Goal: Check status: Check status

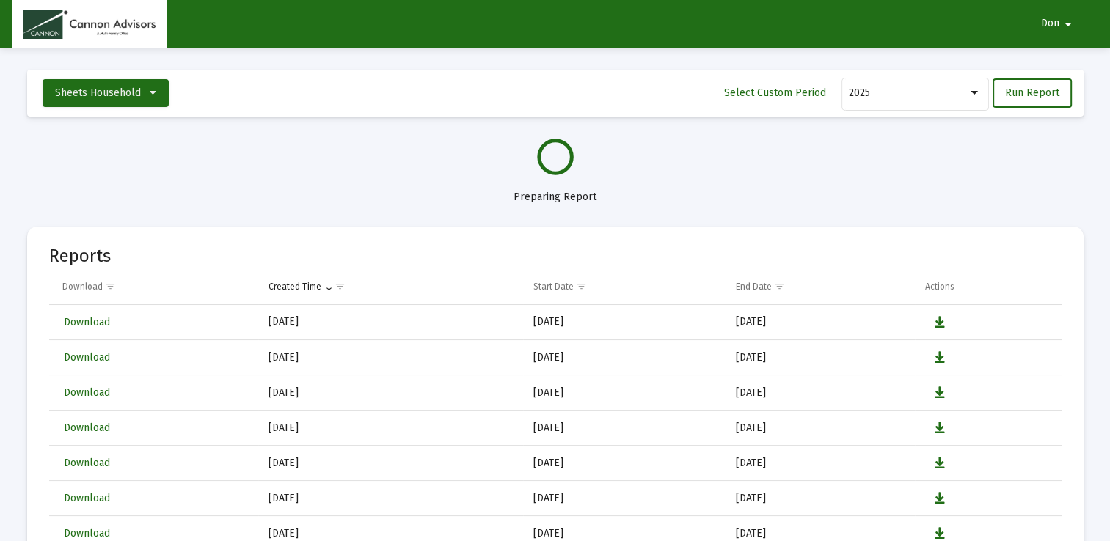
select select "View all"
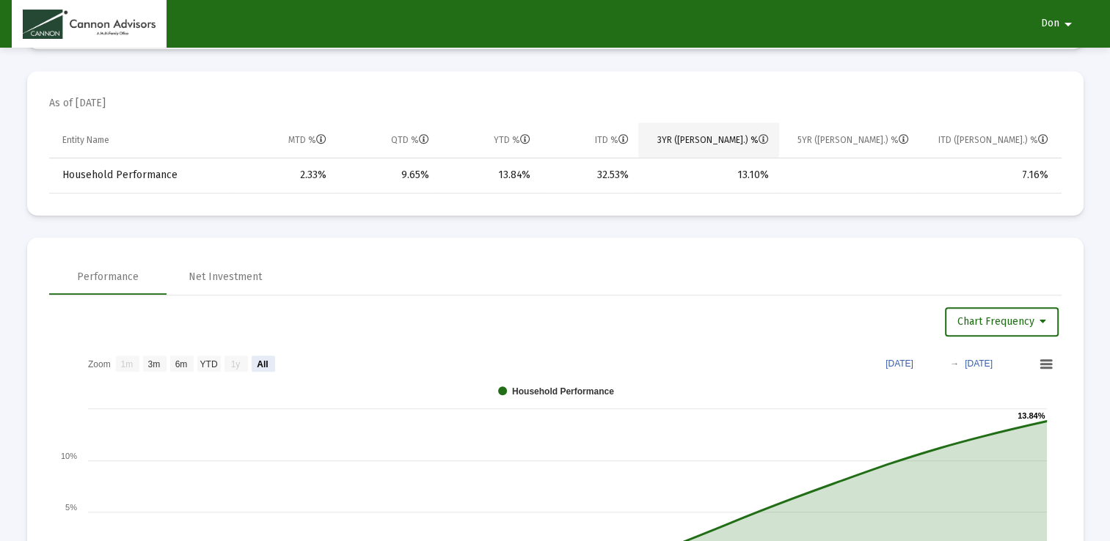
scroll to position [792, 0]
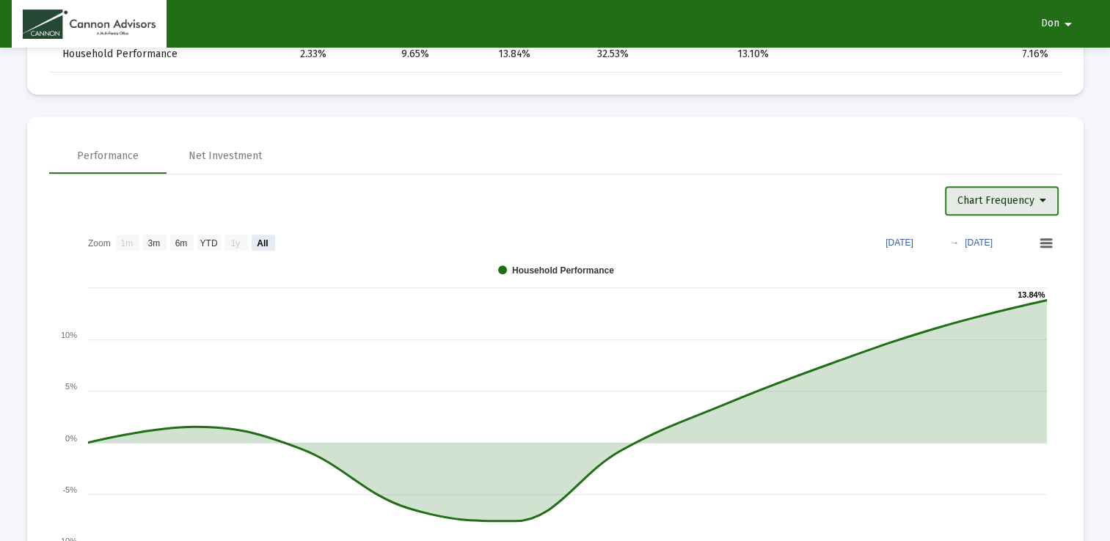
click at [1042, 199] on icon at bounding box center [1042, 201] width 7 height 10
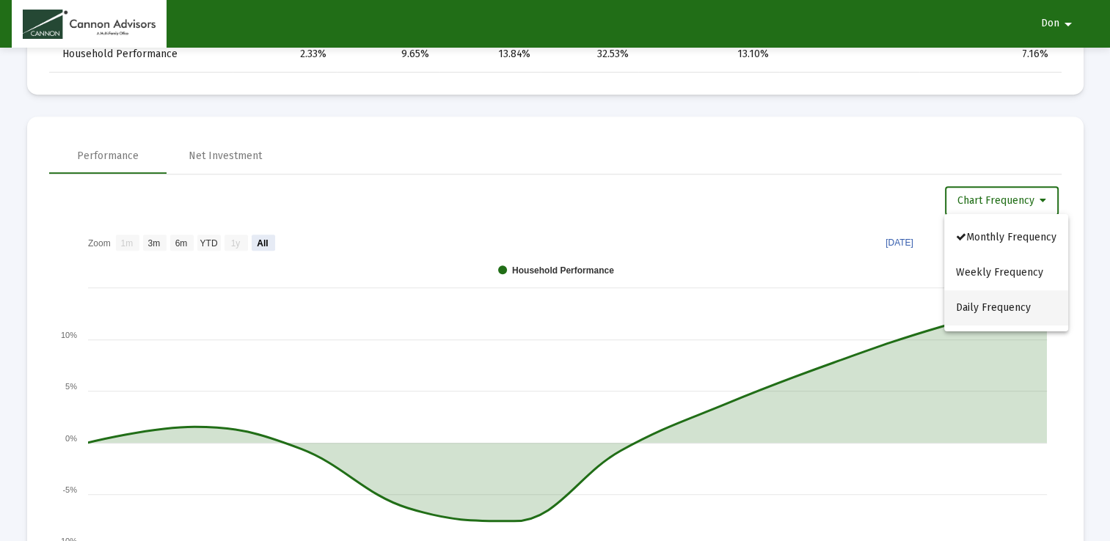
click at [1017, 298] on button "Daily Frequency" at bounding box center [1006, 307] width 124 height 35
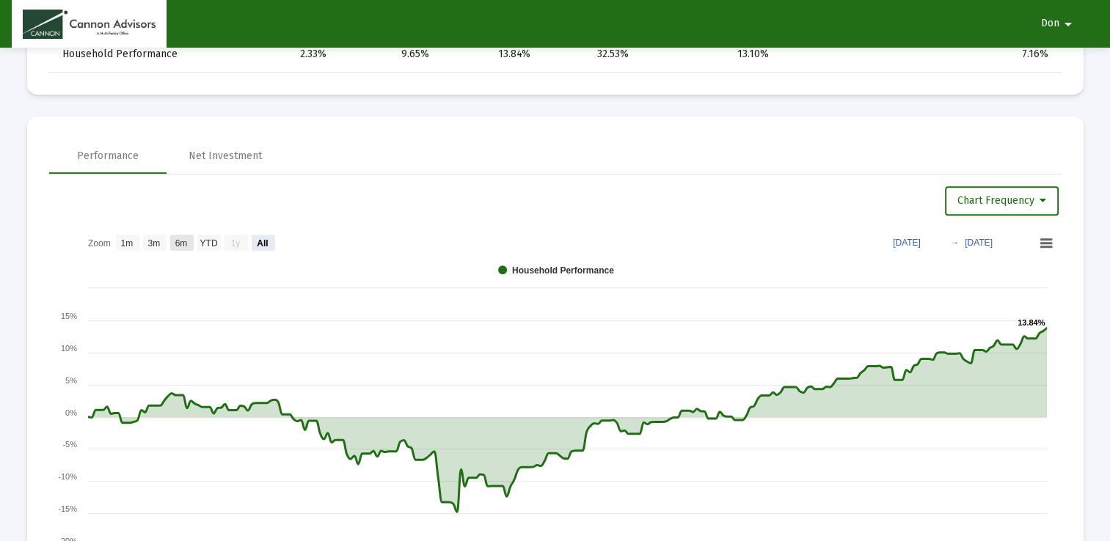
click at [176, 241] on text "6m" at bounding box center [181, 243] width 12 height 10
select select "View 6 months"
type input "[DATE]"
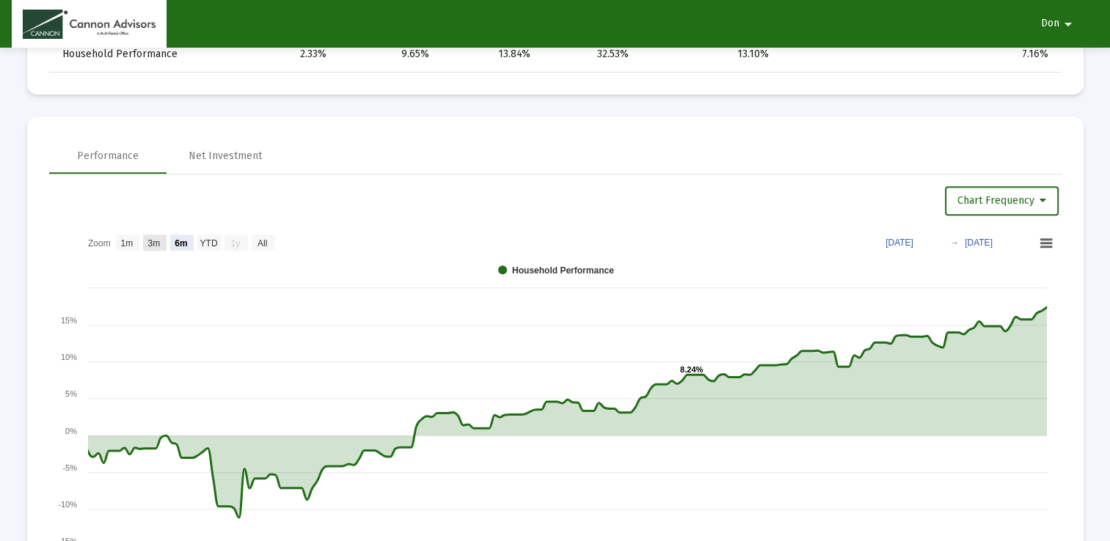
click at [156, 239] on text "3m" at bounding box center [153, 243] width 12 height 10
select select "View 3 months"
type input "[DATE]"
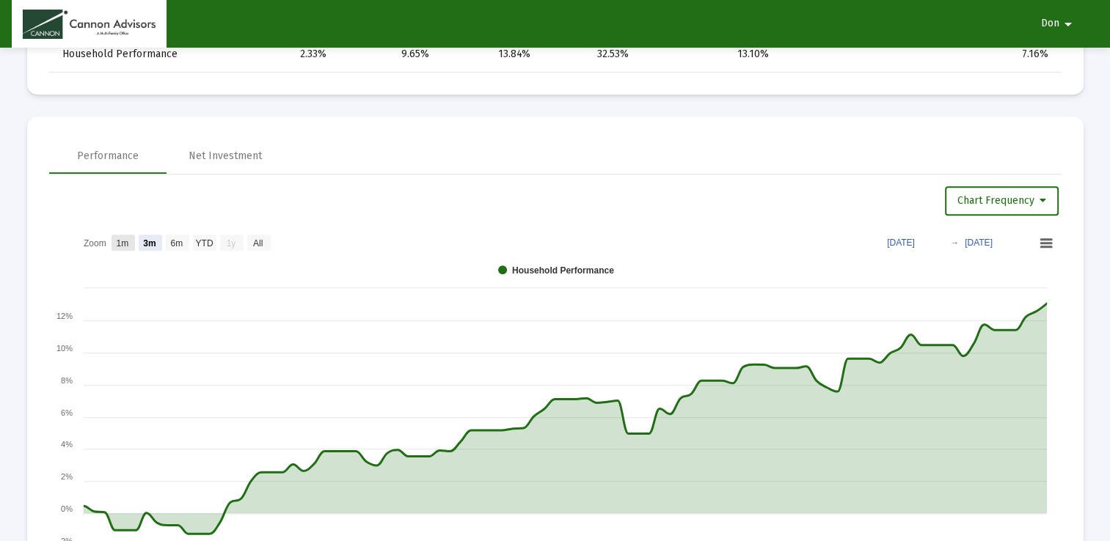
click at [125, 239] on text "1m" at bounding box center [122, 243] width 12 height 10
select select "View 1 month"
type input "[DATE]"
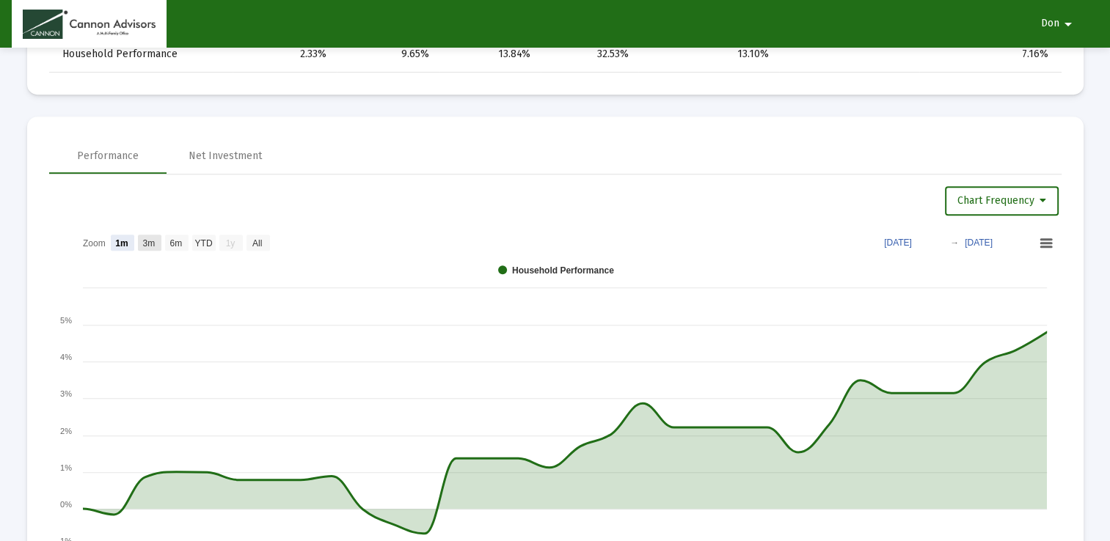
click at [145, 242] on text "3m" at bounding box center [148, 243] width 12 height 10
select select "View 3 months"
type input "[DATE]"
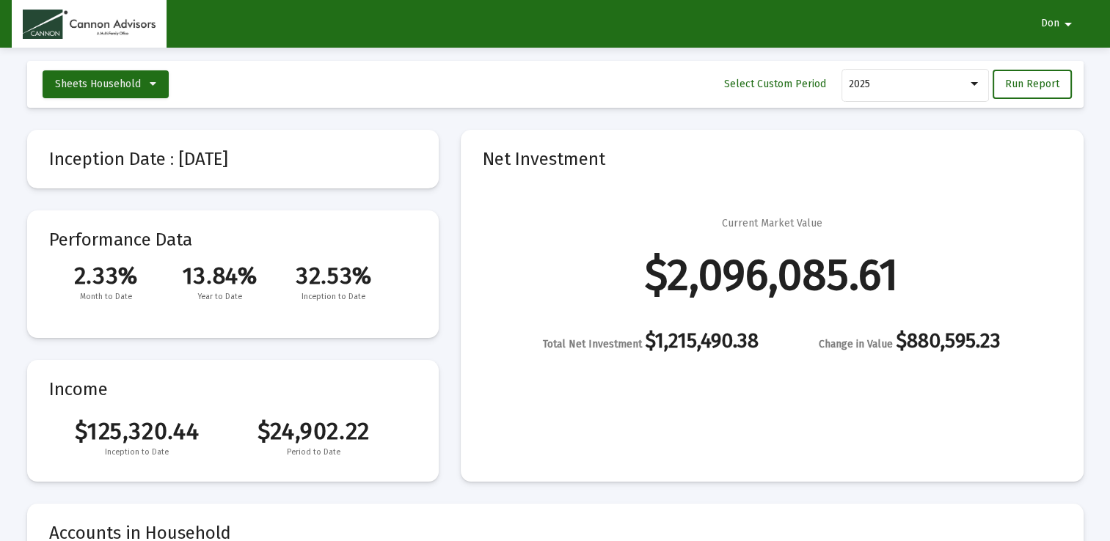
scroll to position [0, 0]
